Goal: Information Seeking & Learning: Learn about a topic

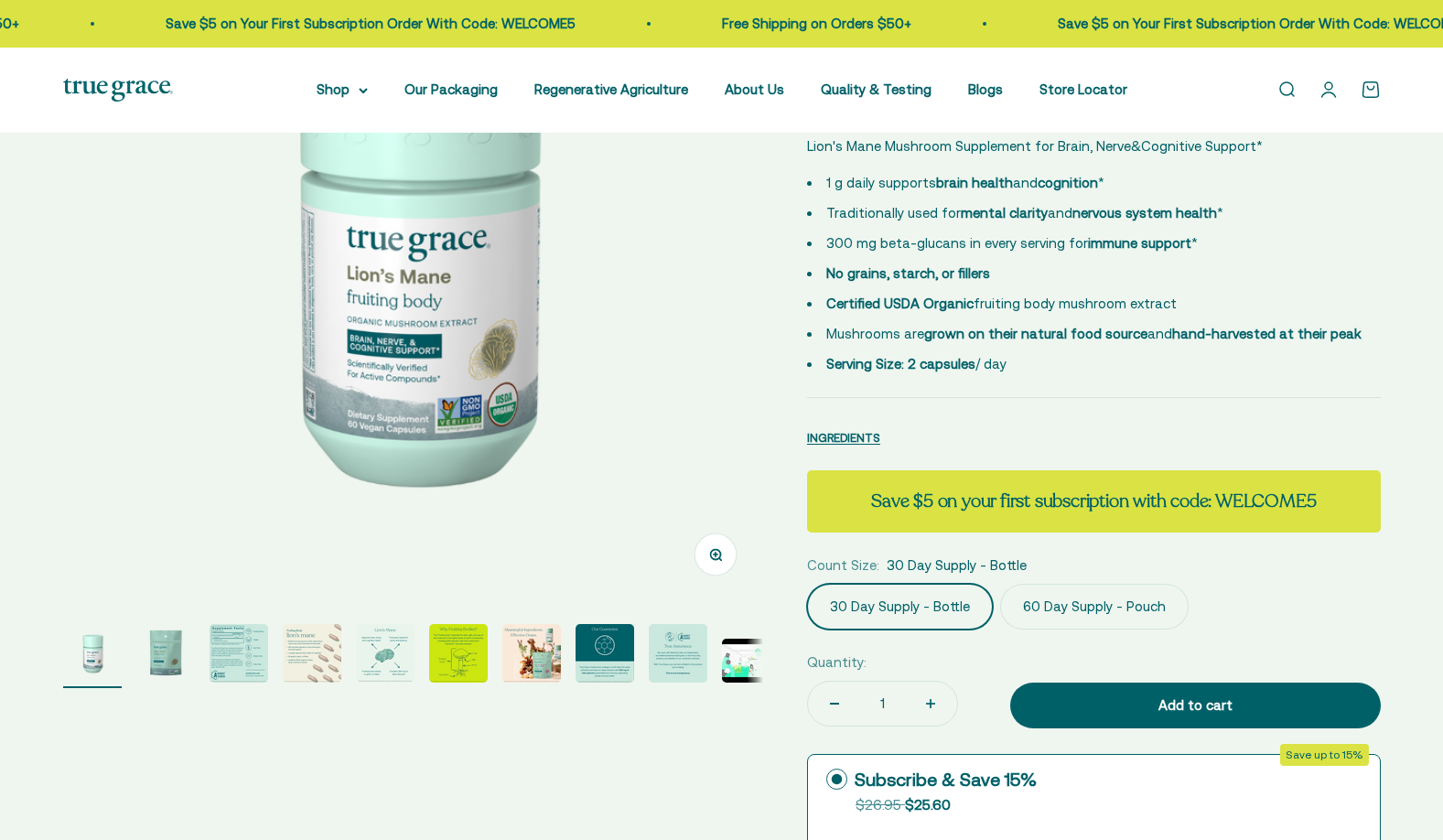
scroll to position [274, 0]
click at [232, 662] on img "Go to item 3" at bounding box center [238, 653] width 58 height 58
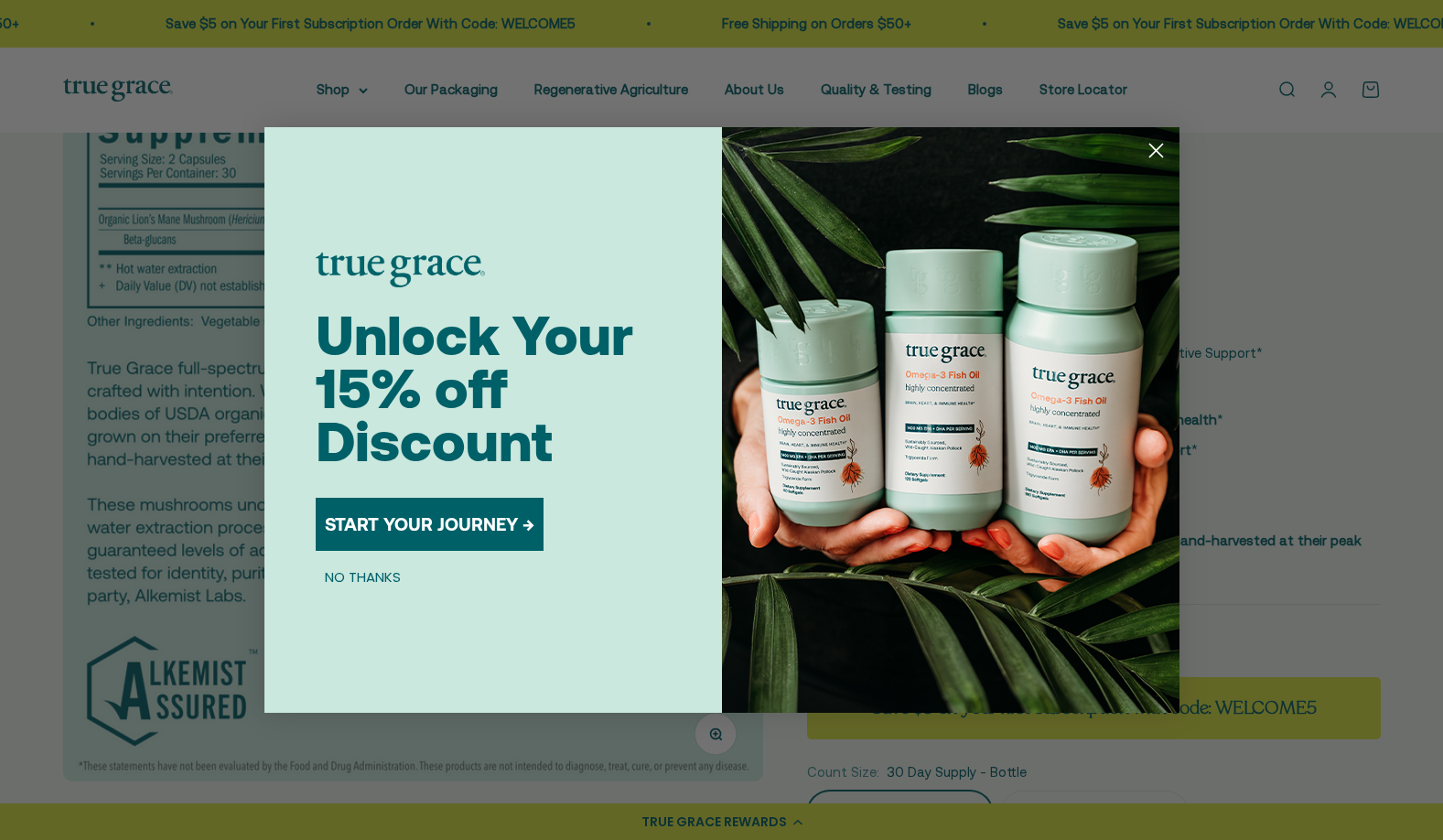
scroll to position [91, 0]
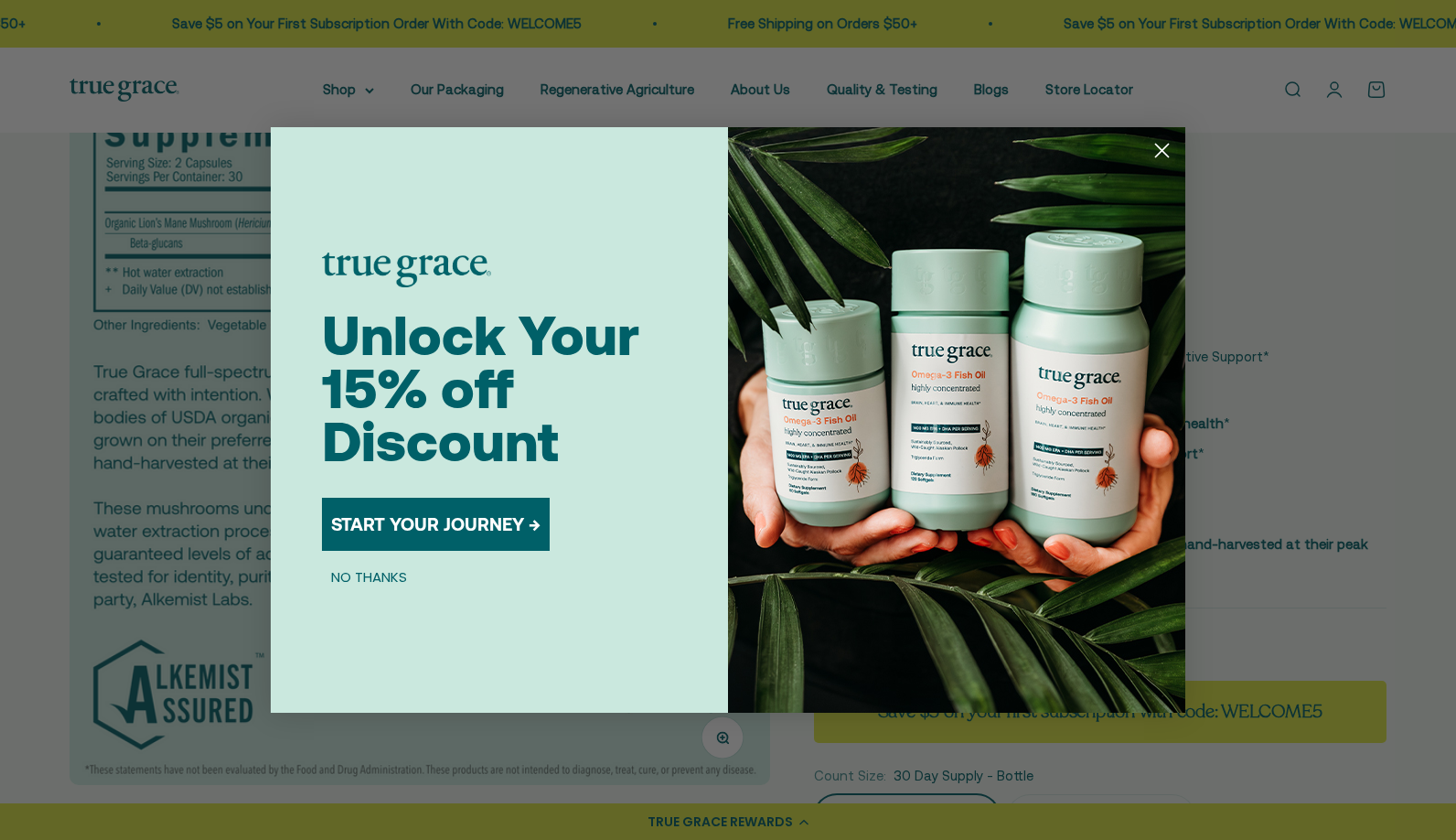
click at [1157, 156] on icon "Close dialog" at bounding box center [1162, 150] width 13 height 13
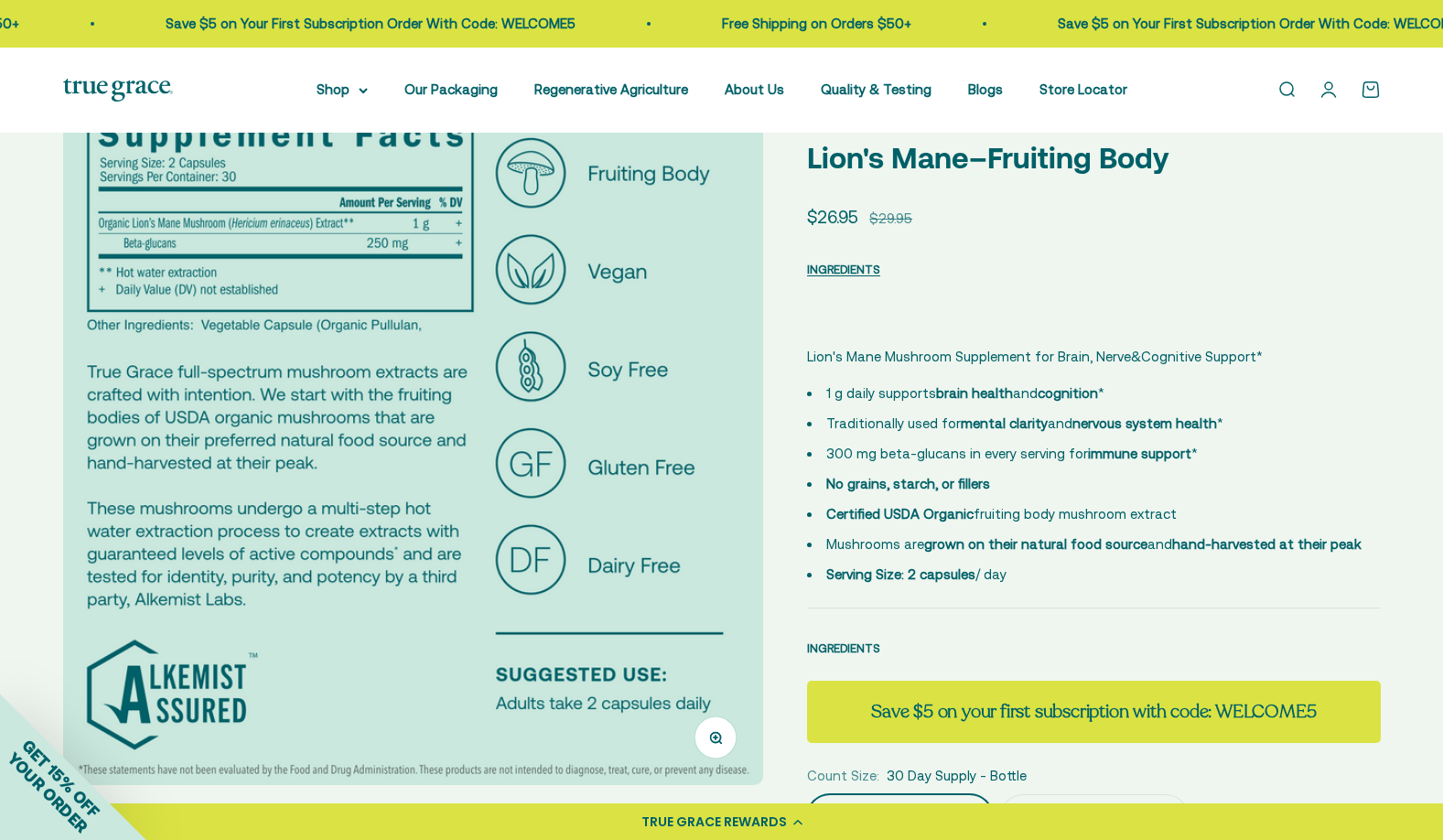
click at [859, 651] on span "INGREDIENTS" at bounding box center [844, 648] width 74 height 14
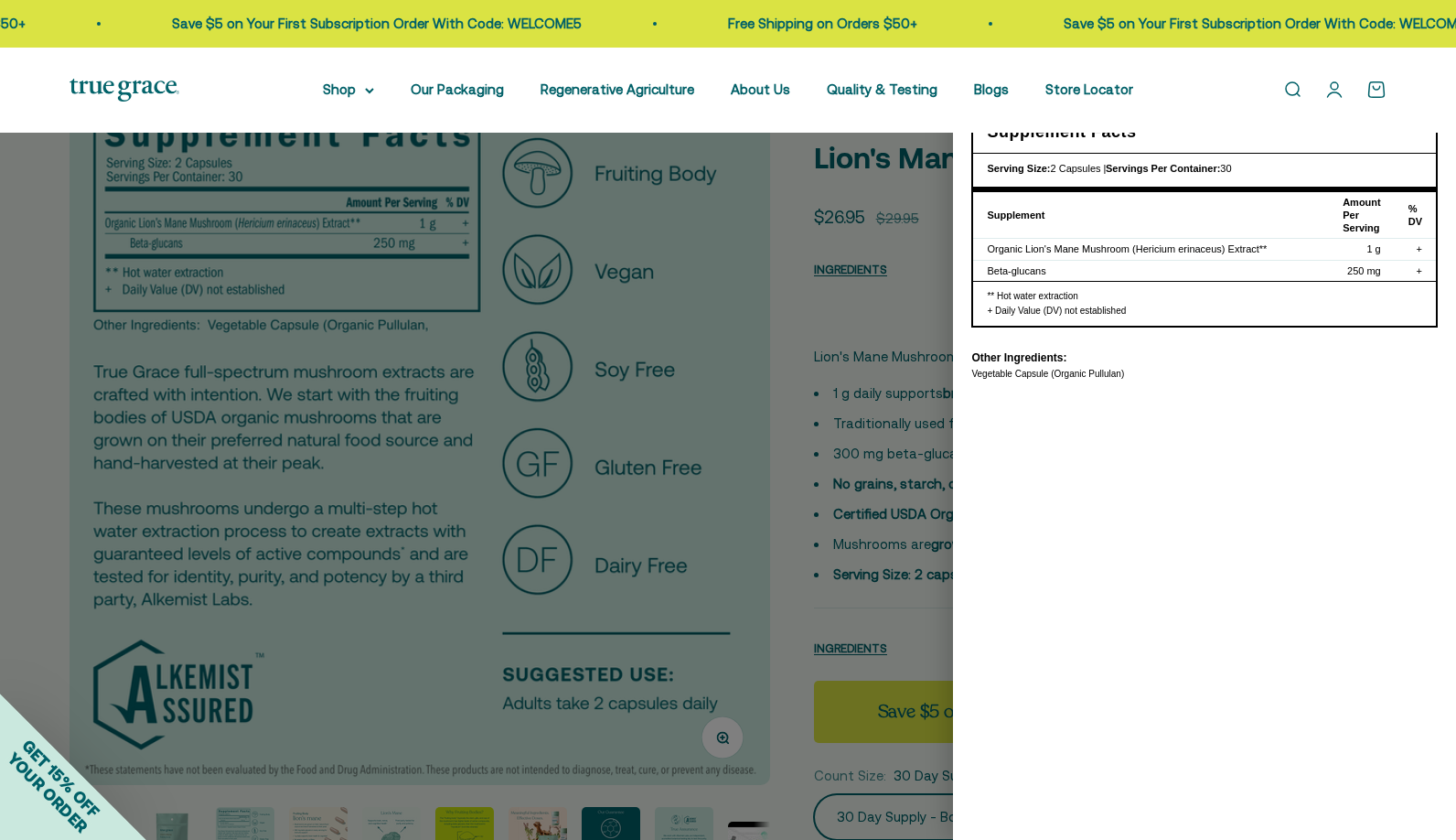
click at [872, 348] on div at bounding box center [728, 420] width 1456 height 840
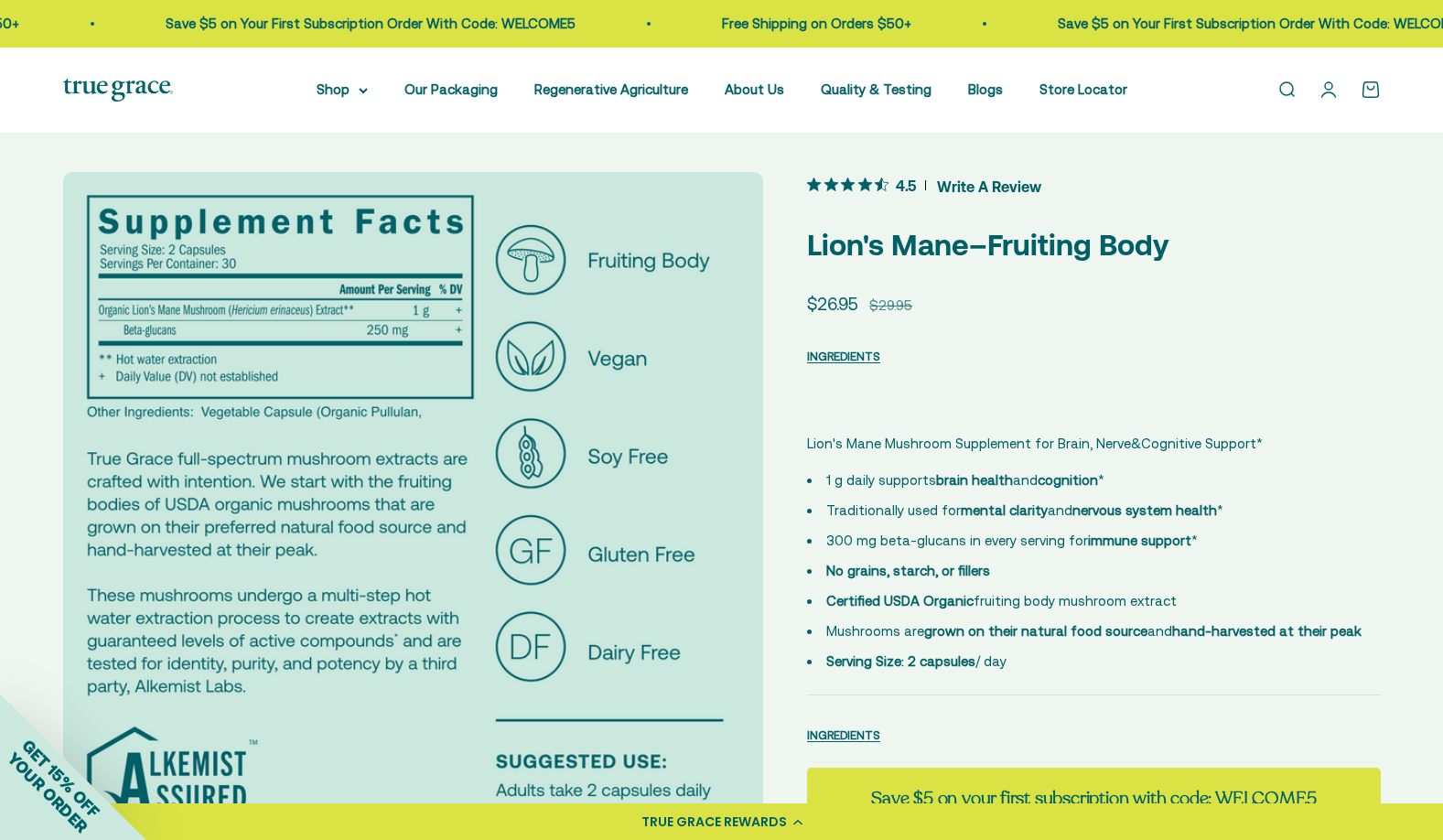
scroll to position [0, 0]
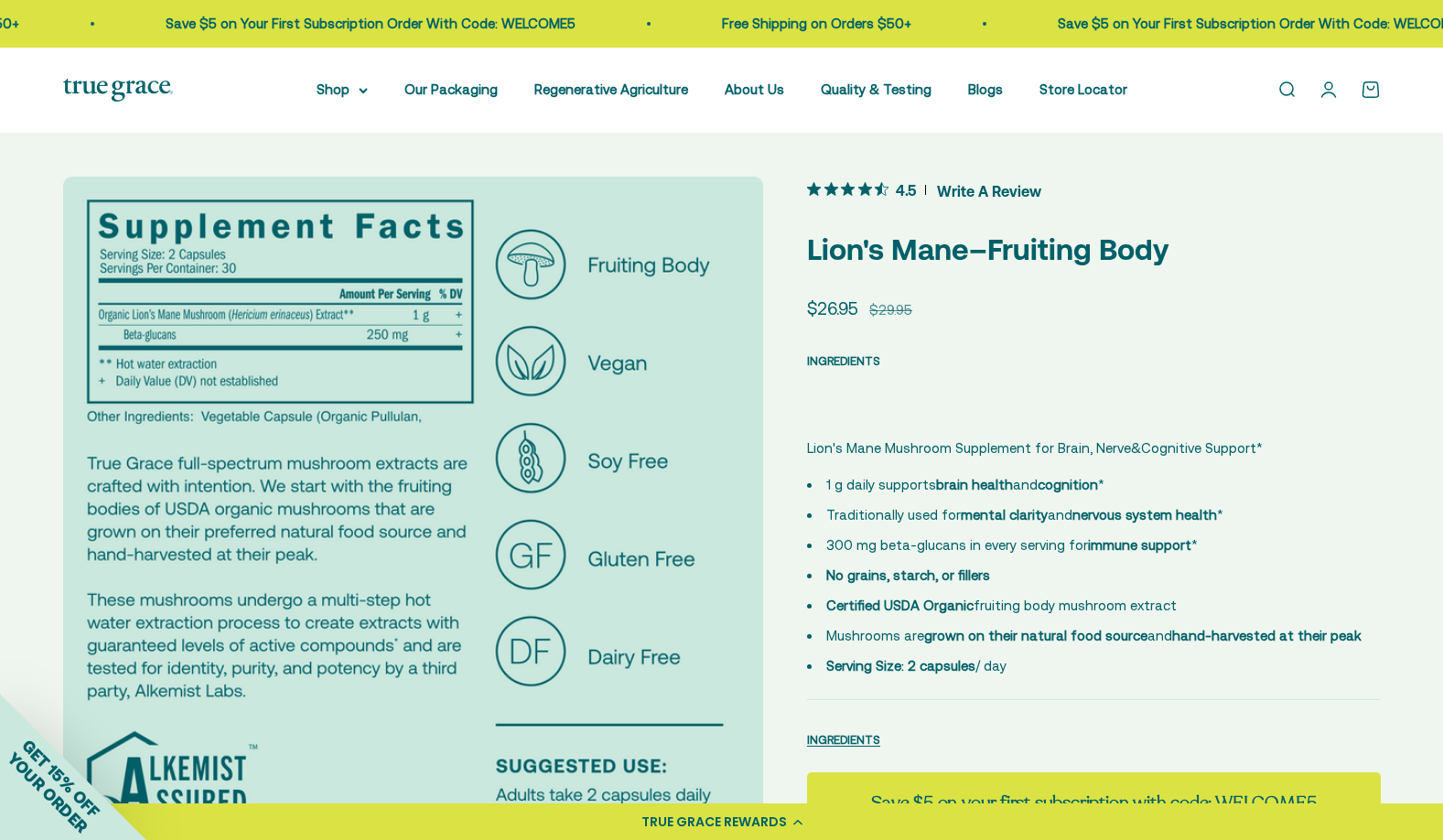
click at [854, 354] on span "INGREDIENTS" at bounding box center [844, 360] width 74 height 14
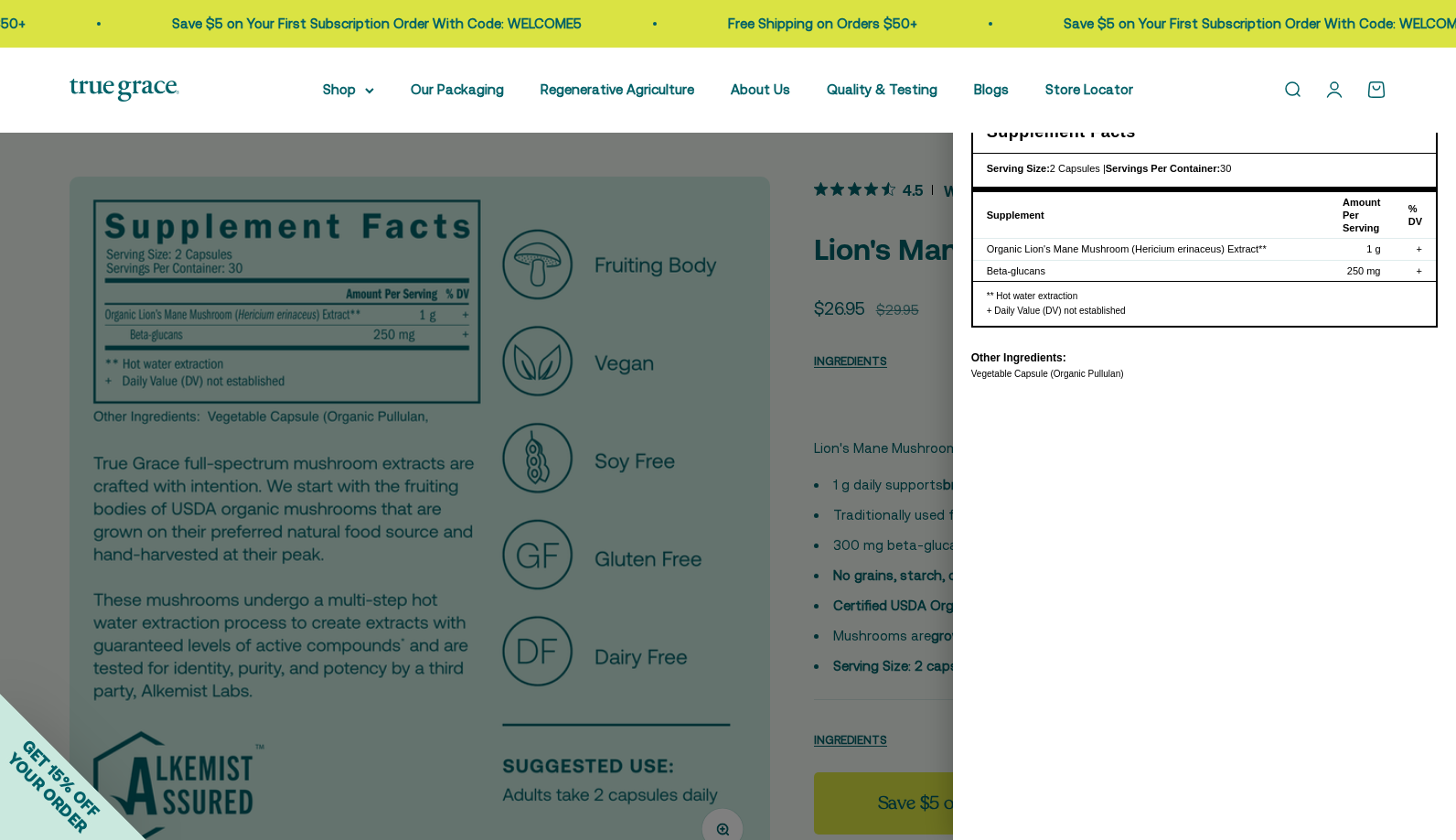
click at [919, 364] on div at bounding box center [728, 420] width 1456 height 840
